Goal: Book appointment/travel/reservation

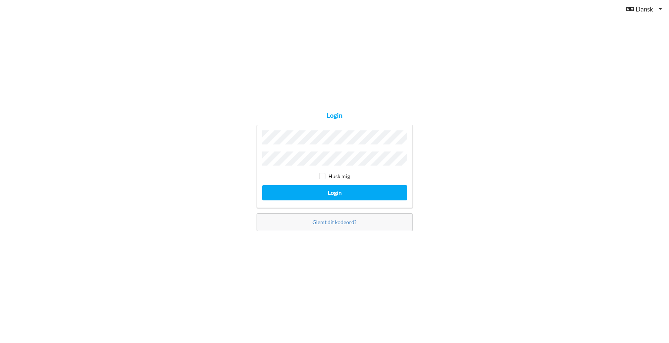
click at [320, 176] on input "checkbox" at bounding box center [322, 176] width 6 height 6
checkbox input "true"
click at [329, 189] on button "Login" at bounding box center [334, 192] width 145 height 15
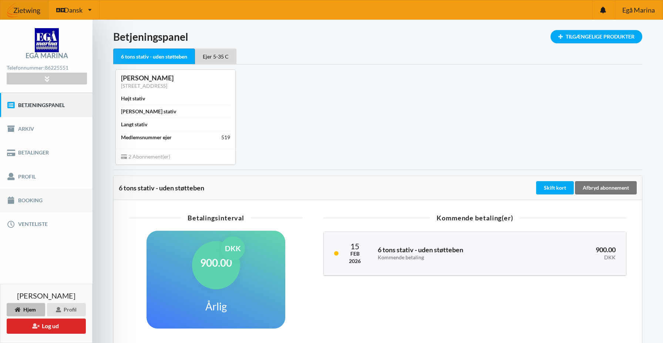
click at [26, 201] on link "Booking" at bounding box center [46, 200] width 93 height 24
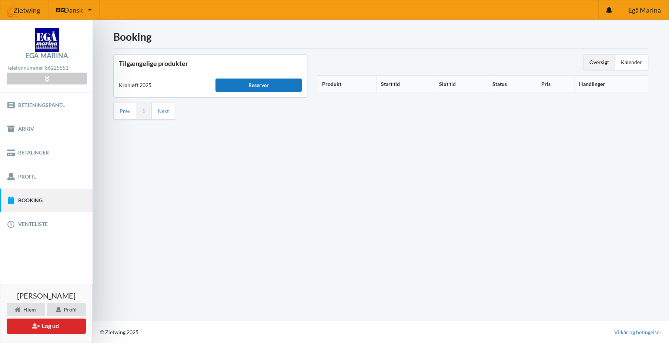
click at [269, 84] on div "Reserver" at bounding box center [258, 84] width 86 height 13
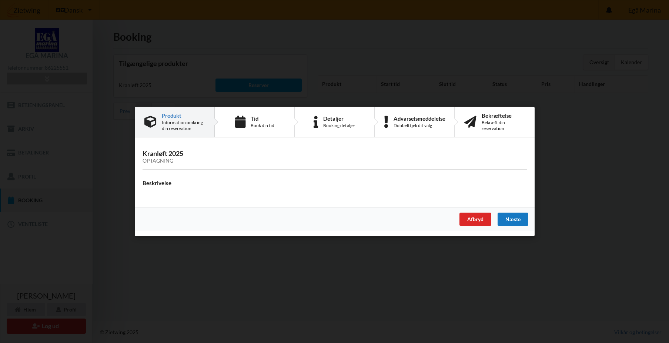
click at [514, 218] on div "Næste" at bounding box center [512, 218] width 31 height 13
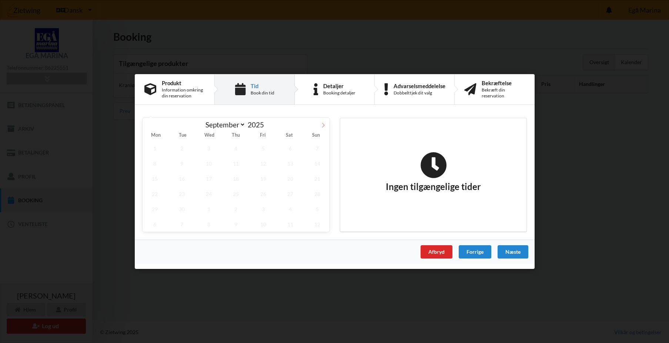
click at [322, 125] on icon at bounding box center [322, 124] width 5 height 5
select select "9"
click at [289, 193] on span "25" at bounding box center [290, 193] width 24 height 15
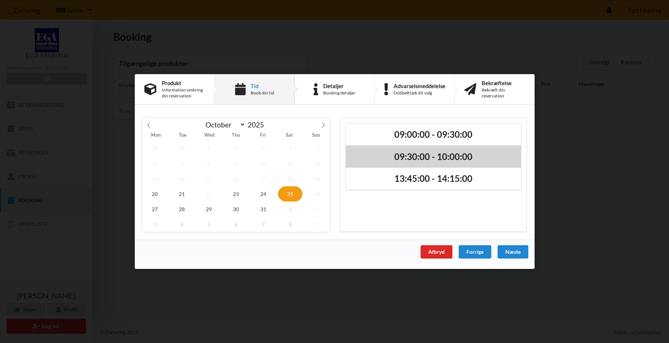
click at [420, 157] on h2 "09:30:00 - 10:00:00" at bounding box center [433, 156] width 165 height 11
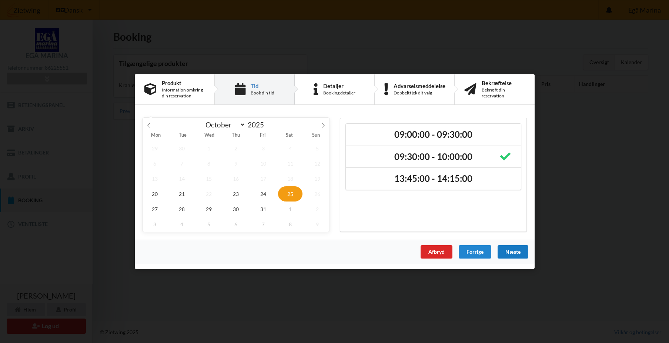
click at [510, 251] on div "Næste" at bounding box center [512, 251] width 31 height 13
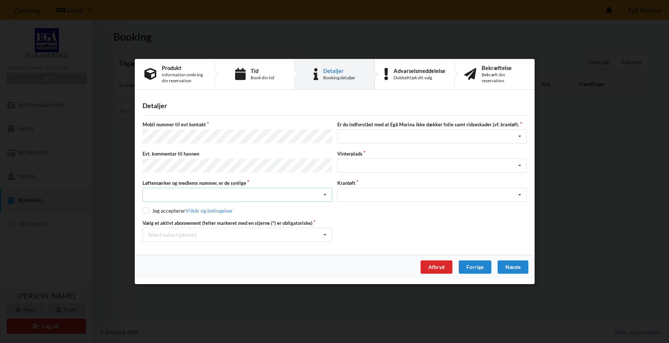
click at [164, 189] on div "Nej, jeg kontakter havnekontoret inden løftet Ja, mine mærker er synlige og int…" at bounding box center [236, 195] width 189 height 14
click at [210, 221] on div "Ja, mine mærker er synlige og intakte" at bounding box center [237, 222] width 189 height 14
click at [147, 210] on input "checkbox" at bounding box center [145, 210] width 6 height 6
checkbox input "true"
click at [325, 232] on icon at bounding box center [324, 235] width 11 height 14
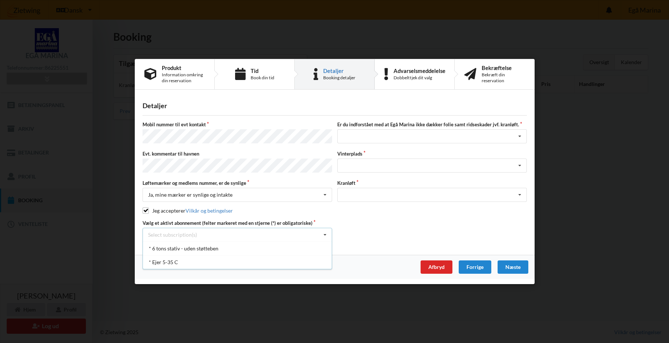
click at [325, 232] on icon at bounding box center [324, 235] width 11 height 14
click at [325, 231] on icon at bounding box center [324, 235] width 11 height 14
click at [325, 232] on icon at bounding box center [324, 235] width 11 height 14
click at [232, 232] on div "Select subscription(s) * 6 tons stativ - uden støtteben * Ejer 5-35 C" at bounding box center [236, 235] width 189 height 14
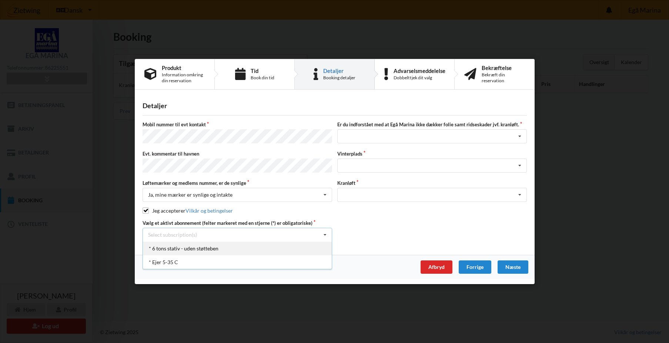
click at [195, 247] on div "* 6 tons stativ - uden støtteben" at bounding box center [237, 248] width 189 height 14
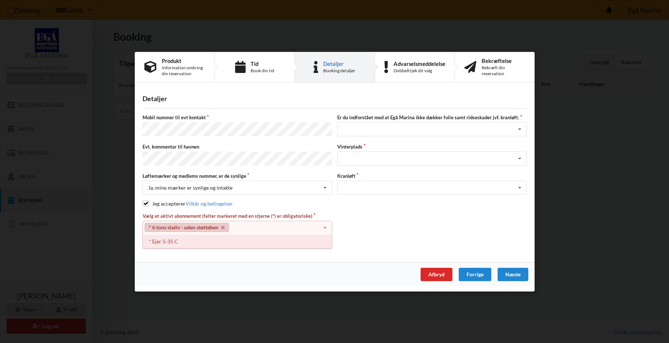
click at [244, 245] on div "* Ejer 5-35 C" at bounding box center [237, 241] width 189 height 14
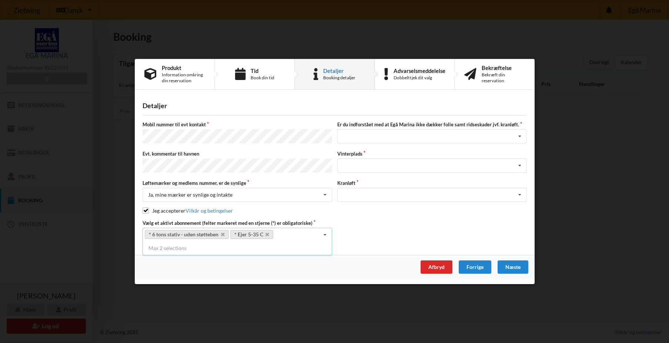
click at [282, 238] on div "* 6 tons stativ - uden støtteben * Ejer 5-35 C Select subscription(s) * 6 tons …" at bounding box center [236, 235] width 189 height 14
click at [328, 232] on icon at bounding box center [324, 235] width 11 height 14
click at [326, 232] on icon at bounding box center [324, 235] width 11 height 14
click at [310, 234] on div "* 6 tons stativ - uden støtteben * Ejer 5-35 C Select subscription(s) * 6 tons …" at bounding box center [236, 235] width 189 height 14
click at [223, 232] on icon at bounding box center [223, 234] width 4 height 5
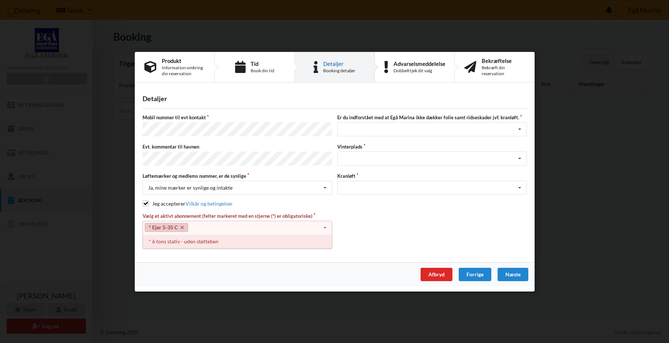
click at [273, 236] on div "* 6 tons stativ - uden støtteben" at bounding box center [237, 241] width 189 height 14
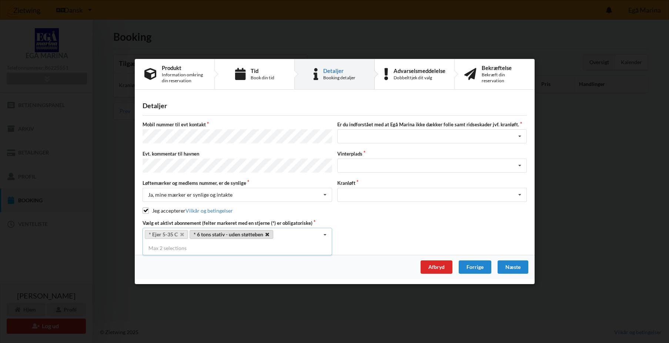
click at [269, 232] on icon at bounding box center [267, 234] width 4 height 5
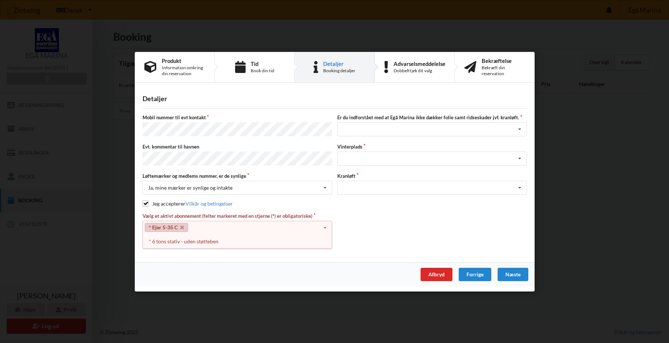
click at [295, 230] on div "* Ejer 5-35 C Select subscription(s) * 6 tons stativ - uden støtteben * Ejer 5-…" at bounding box center [236, 227] width 189 height 14
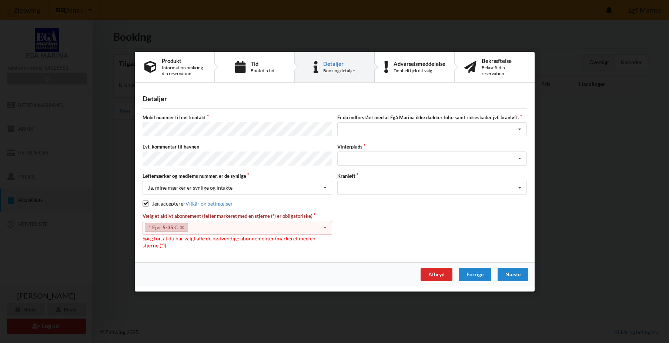
click at [296, 212] on label "Vælg et aktivt abonnement (felter markeret med en stjerne (*) er obligatoriske)" at bounding box center [236, 215] width 189 height 7
click at [293, 204] on div "Jeg accepterer Vilkår og betingelser" at bounding box center [334, 203] width 384 height 7
click at [310, 212] on label "Vælg et aktivt abonnement (felter markeret med en stjerne (*) er obligatoriske)" at bounding box center [236, 215] width 189 height 7
click at [326, 226] on icon at bounding box center [324, 228] width 11 height 14
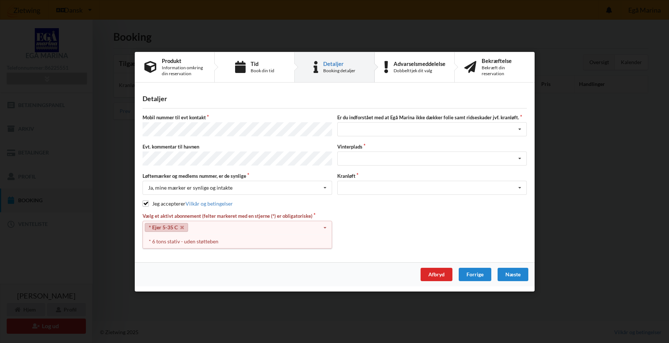
click at [325, 225] on icon at bounding box center [324, 228] width 11 height 14
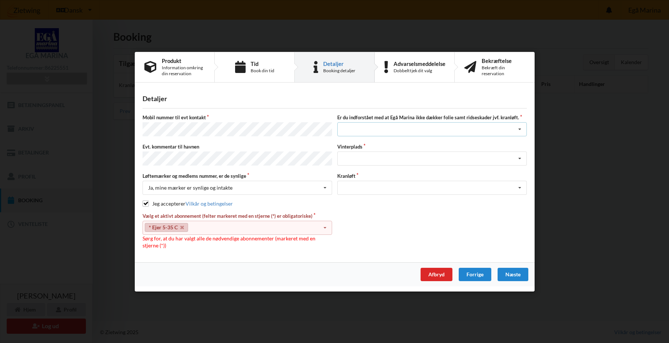
click at [518, 130] on icon at bounding box center [519, 129] width 11 height 14
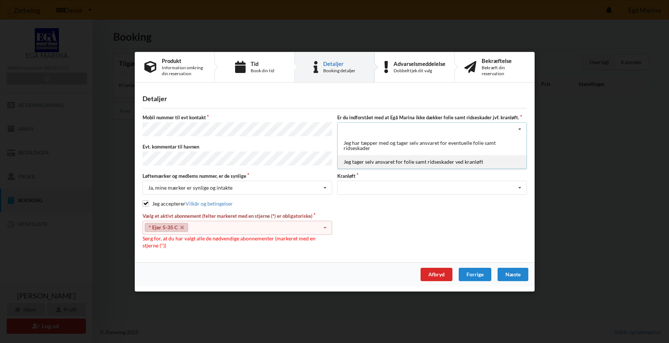
click at [439, 164] on div "Jeg tager selv ansvaret for folie samt ridseskader ved kranløft" at bounding box center [432, 162] width 189 height 14
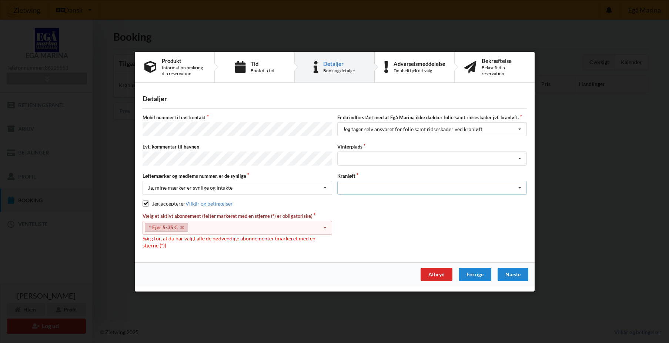
click at [520, 186] on icon at bounding box center [519, 188] width 11 height 14
click at [376, 201] on div "Optagning" at bounding box center [432, 201] width 189 height 14
click at [325, 226] on icon at bounding box center [324, 228] width 11 height 14
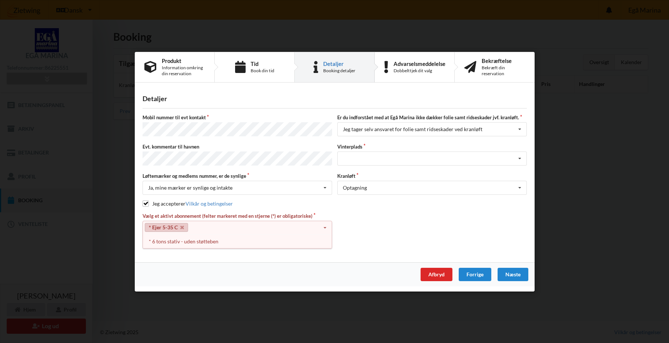
click at [325, 226] on icon at bounding box center [324, 228] width 11 height 14
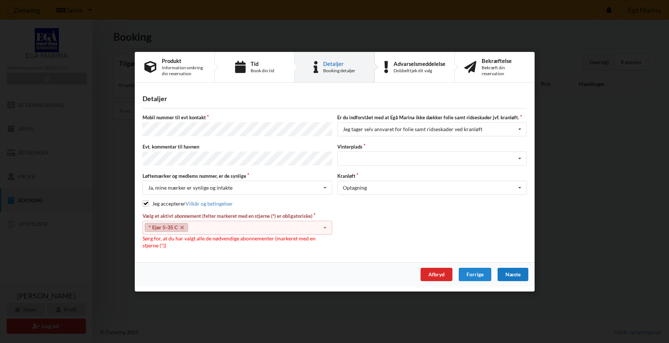
click at [518, 272] on div "Næste" at bounding box center [512, 274] width 31 height 13
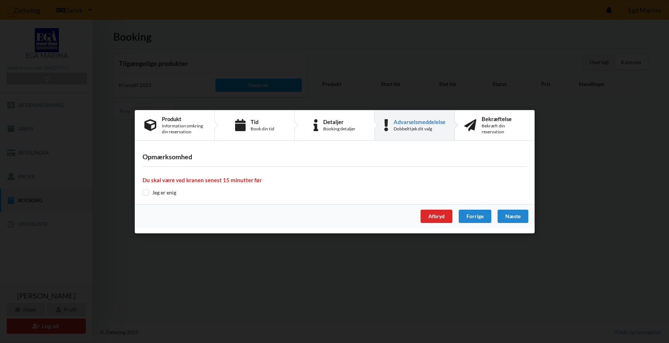
click at [146, 191] on input "checkbox" at bounding box center [145, 192] width 6 height 6
checkbox input "true"
click at [515, 215] on div "Næste" at bounding box center [512, 215] width 31 height 13
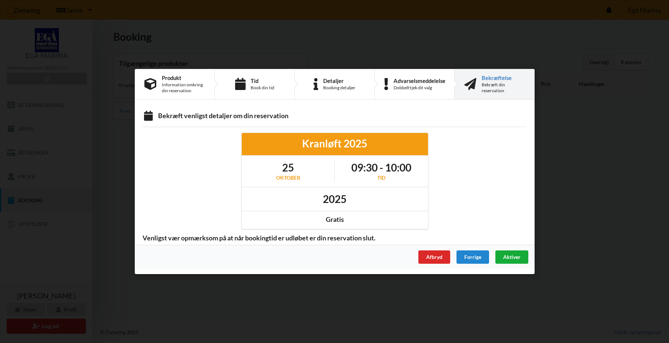
click at [514, 256] on span "Aktiver" at bounding box center [511, 257] width 17 height 6
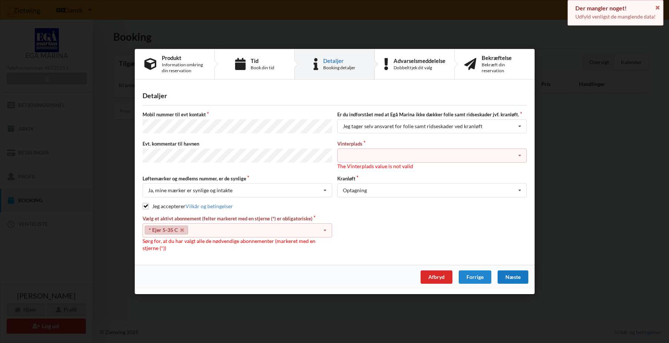
click at [382, 154] on div "Landplads nr. 1 Landplads nr. 2 Landplads nr.3 Landplads nr. 4 Landplads nr. 5 …" at bounding box center [431, 155] width 189 height 14
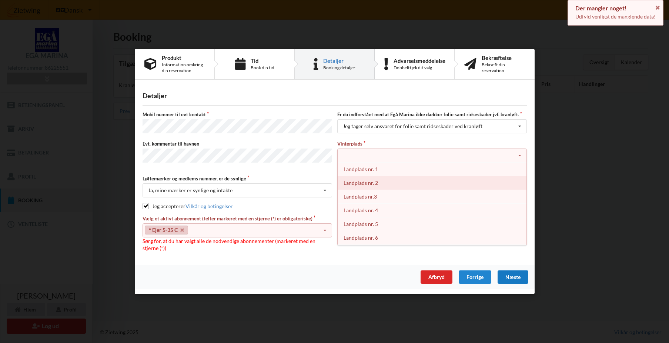
click at [377, 182] on div "Landplads nr. 2" at bounding box center [432, 183] width 189 height 14
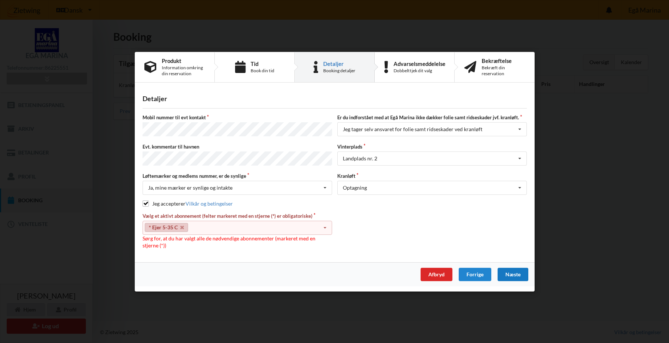
click at [512, 273] on div "Næste" at bounding box center [512, 274] width 31 height 13
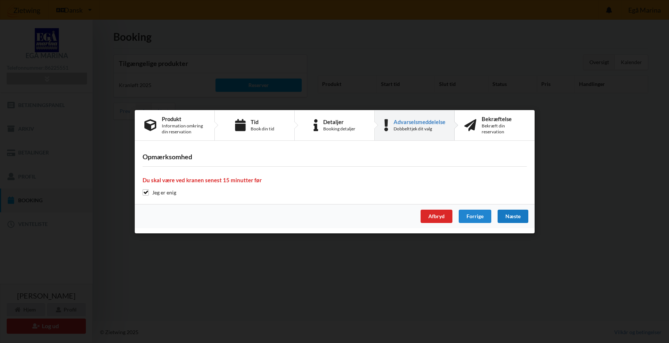
click at [518, 216] on div "Næste" at bounding box center [512, 215] width 31 height 13
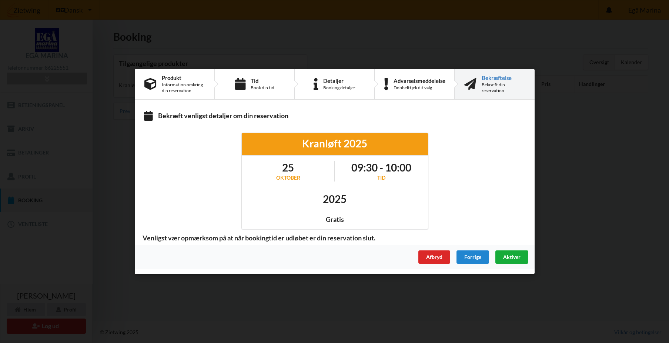
click at [517, 257] on span "Aktiver" at bounding box center [511, 257] width 17 height 6
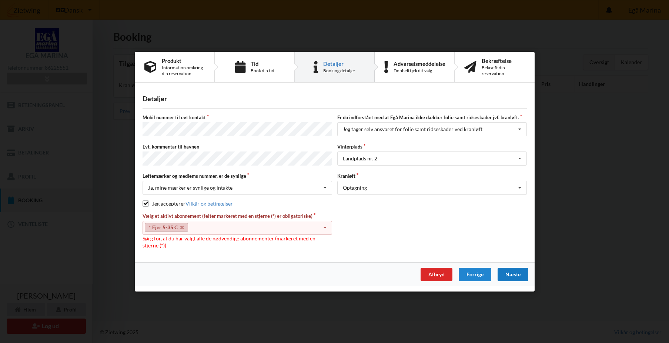
click at [326, 225] on icon at bounding box center [324, 228] width 11 height 14
click at [197, 243] on div "* 6 tons stativ - uden støtteben" at bounding box center [237, 241] width 189 height 14
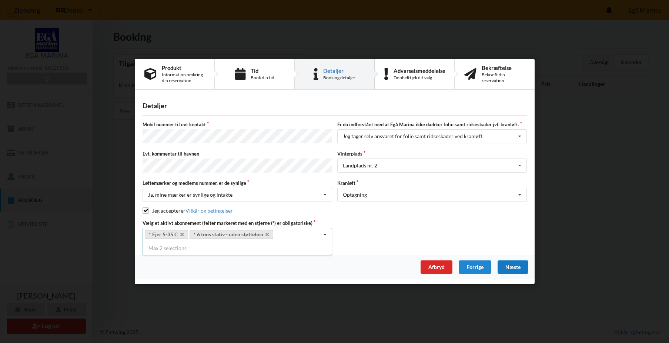
click at [292, 230] on div "* Ejer 5-35 C * 6 tons stativ - uden støtteben Select subscription(s) * 6 tons …" at bounding box center [236, 235] width 189 height 14
click at [268, 232] on icon at bounding box center [267, 234] width 4 height 5
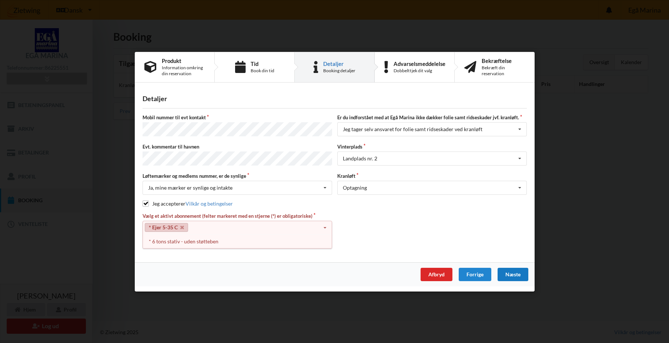
click at [517, 272] on div "Næste" at bounding box center [512, 274] width 31 height 13
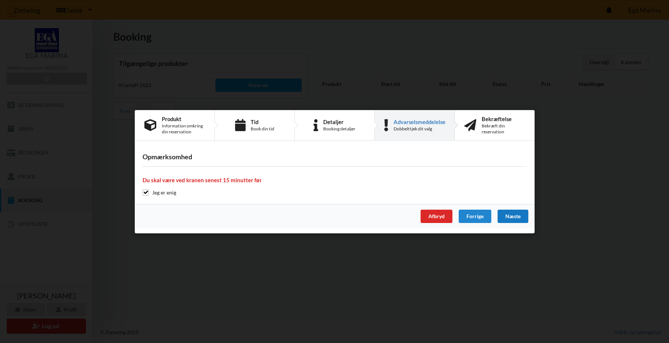
click at [515, 217] on div "Næste" at bounding box center [512, 215] width 31 height 13
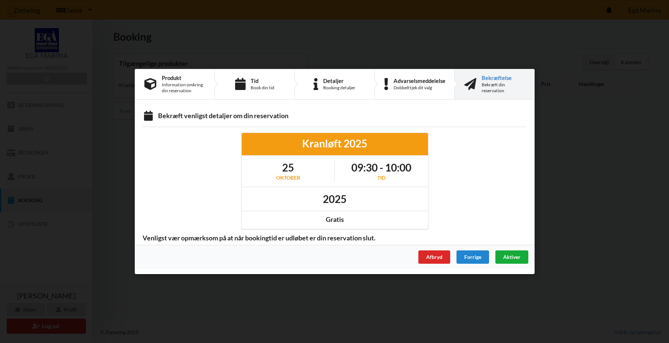
click at [513, 258] on span "Aktiver" at bounding box center [511, 257] width 17 height 6
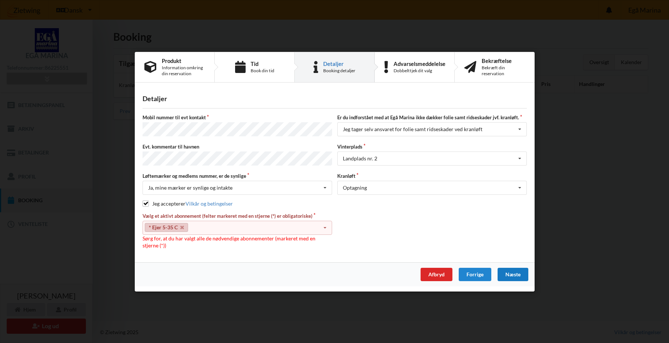
click at [325, 225] on icon at bounding box center [324, 228] width 11 height 14
click at [208, 239] on div "* 6 tons stativ - uden støtteben" at bounding box center [237, 241] width 189 height 14
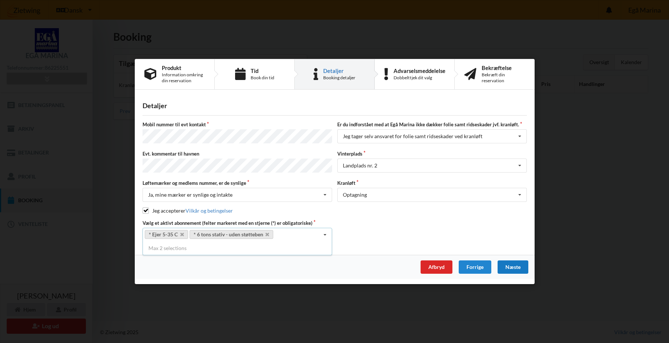
click at [513, 265] on div "Næste" at bounding box center [512, 266] width 31 height 13
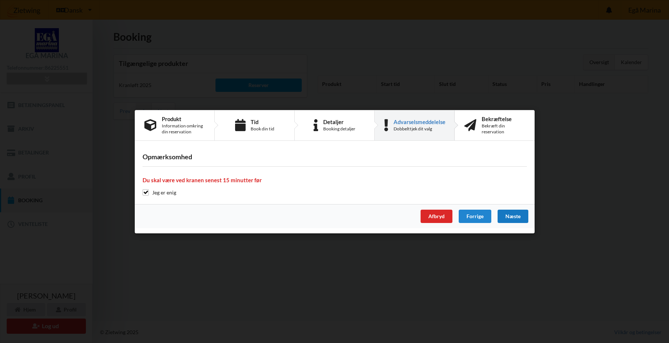
click at [512, 217] on div "Næste" at bounding box center [512, 215] width 31 height 13
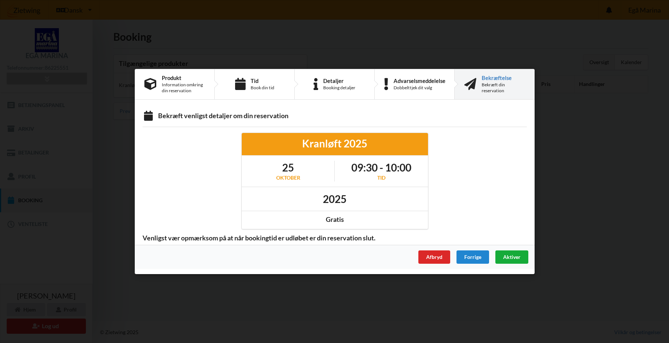
click at [513, 256] on span "Aktiver" at bounding box center [511, 257] width 17 height 6
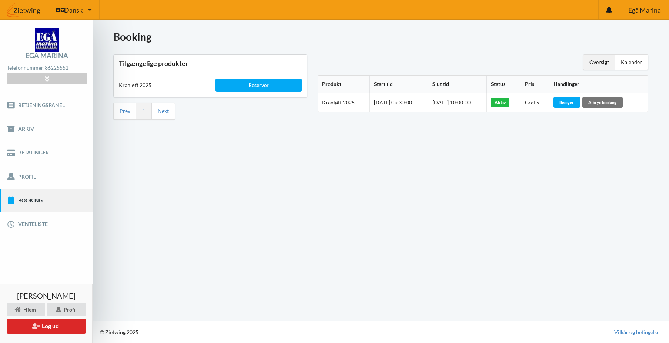
click at [41, 202] on link "Booking" at bounding box center [46, 200] width 93 height 24
click at [66, 326] on button "Log ud" at bounding box center [46, 325] width 79 height 15
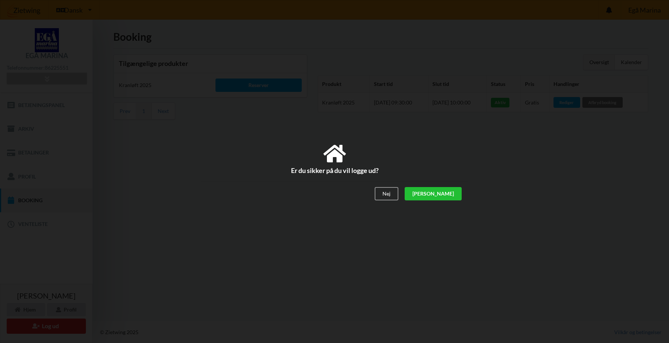
click at [448, 192] on div "[PERSON_NAME]" at bounding box center [432, 193] width 57 height 13
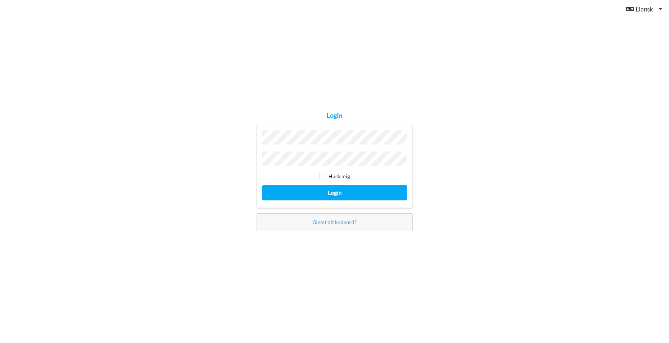
click at [438, 192] on div "Login Husk mig Login Glemt dit kodeord?" at bounding box center [334, 171] width 669 height 343
